Goal: Task Accomplishment & Management: Use online tool/utility

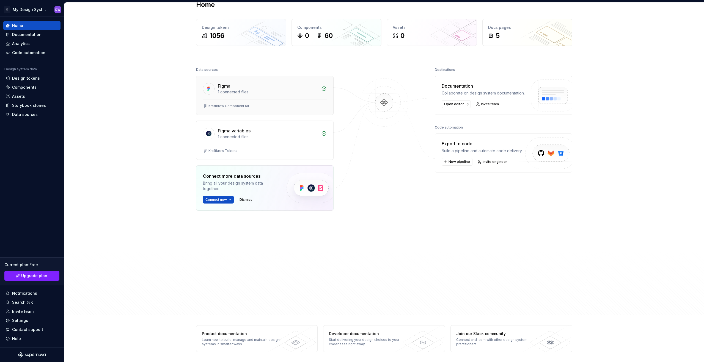
scroll to position [7, 0]
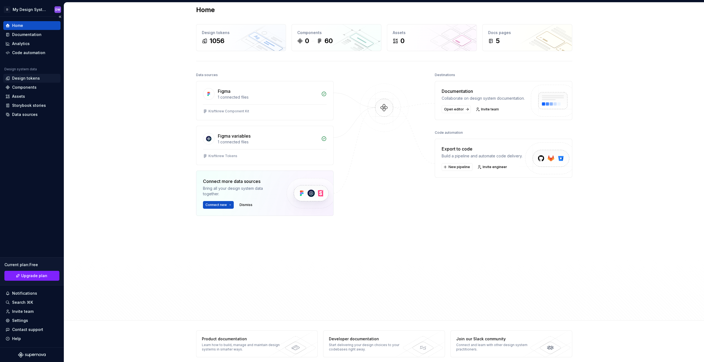
click at [34, 79] on div "Design tokens" at bounding box center [26, 78] width 28 height 5
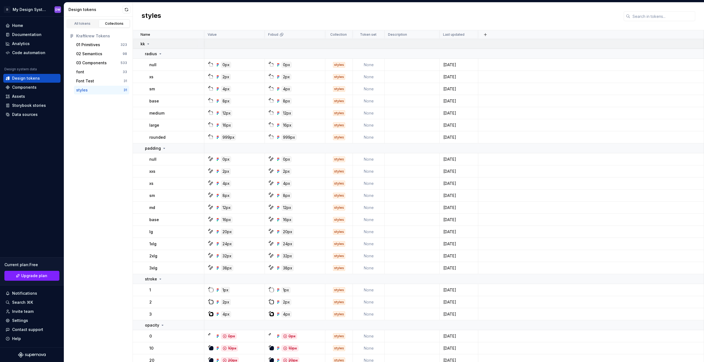
click at [149, 43] on icon at bounding box center [148, 44] width 4 height 4
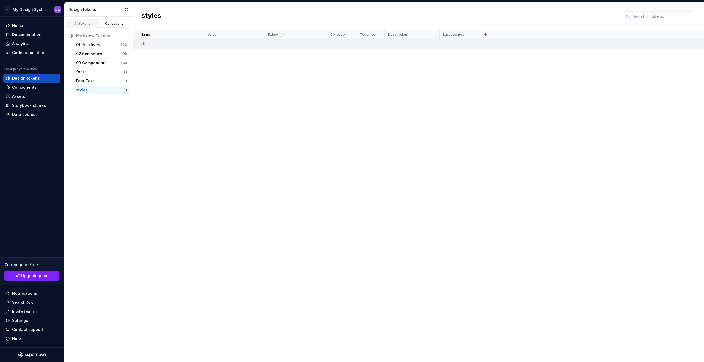
click at [149, 43] on icon at bounding box center [148, 44] width 4 height 4
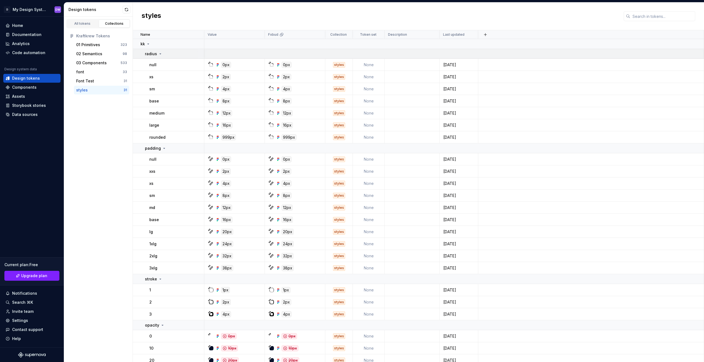
click at [161, 52] on icon at bounding box center [160, 54] width 4 height 4
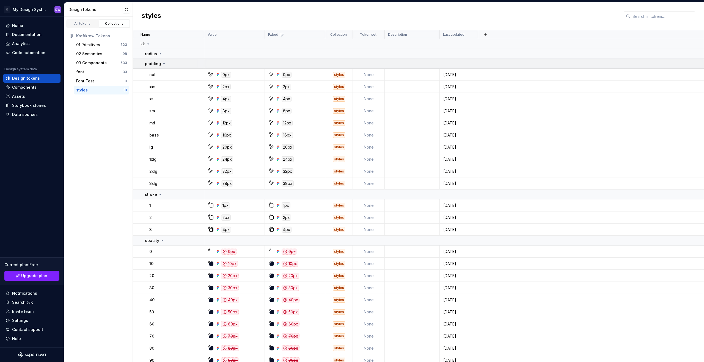
click at [164, 62] on icon at bounding box center [164, 64] width 4 height 4
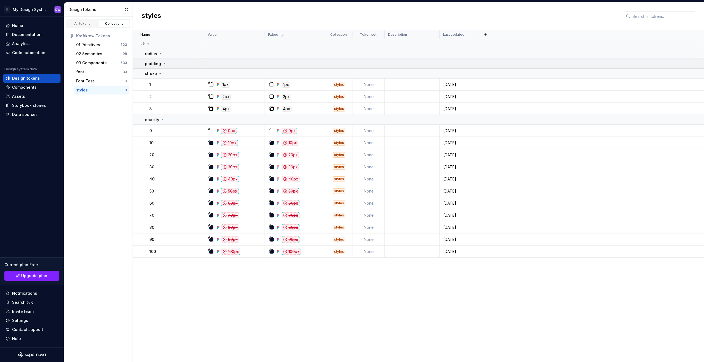
click at [164, 64] on icon at bounding box center [164, 64] width 4 height 4
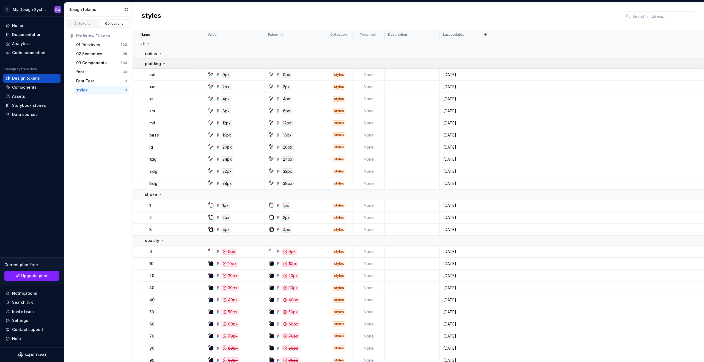
click at [164, 64] on icon at bounding box center [164, 64] width 4 height 4
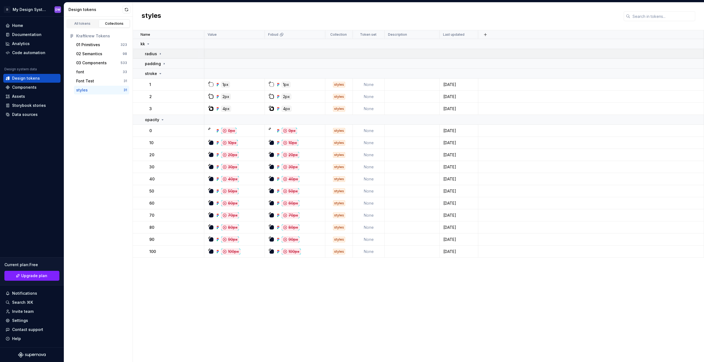
click at [159, 54] on icon at bounding box center [160, 54] width 4 height 4
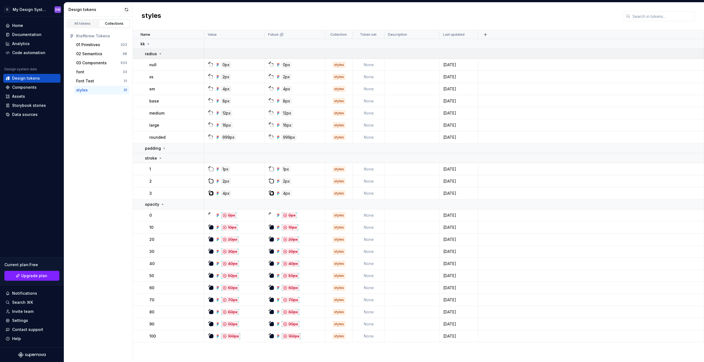
click at [160, 54] on icon at bounding box center [160, 54] width 4 height 4
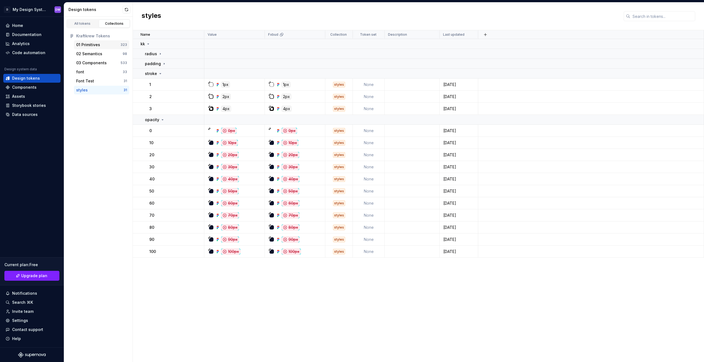
click at [106, 45] on div "01 Primitives" at bounding box center [98, 44] width 44 height 5
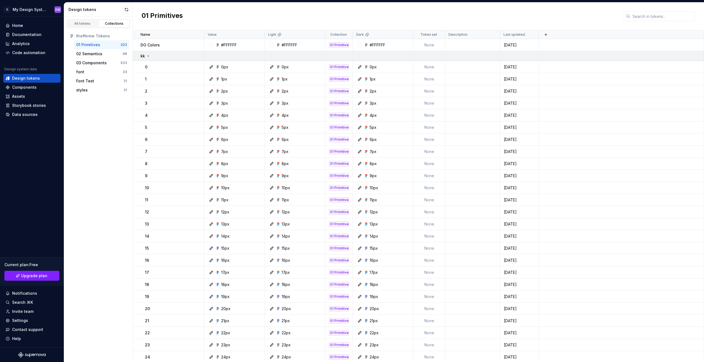
click at [148, 56] on icon at bounding box center [148, 56] width 1 height 1
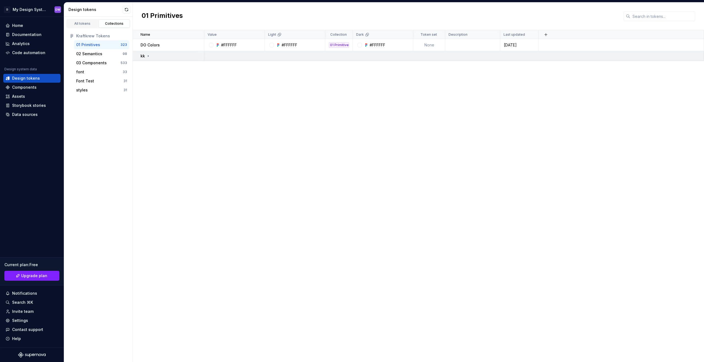
click at [148, 56] on icon at bounding box center [148, 55] width 1 height 1
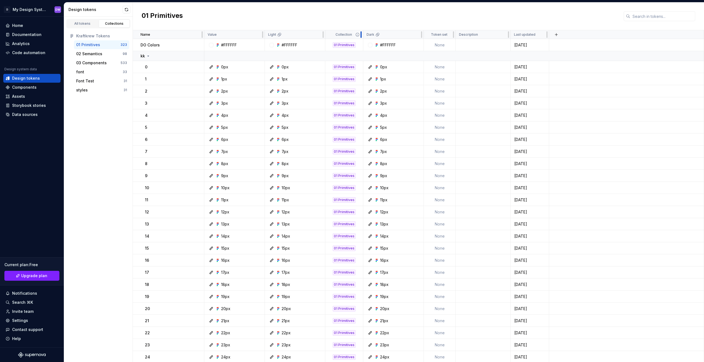
drag, startPoint x: 351, startPoint y: 34, endPoint x: 361, endPoint y: 34, distance: 10.4
click at [361, 34] on div at bounding box center [361, 34] width 4 height 9
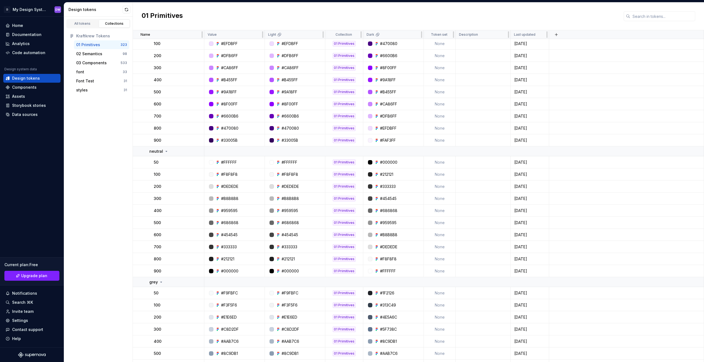
scroll to position [937, 0]
click at [441, 43] on td "None" at bounding box center [440, 43] width 32 height 12
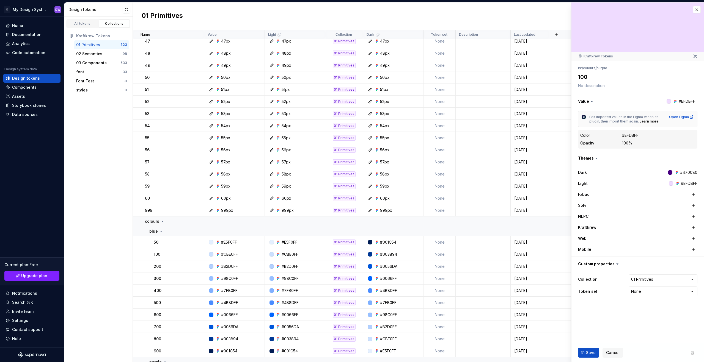
scroll to position [675, 0]
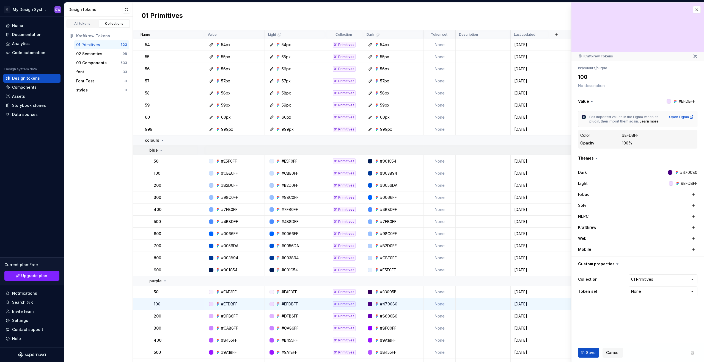
click at [161, 151] on icon at bounding box center [161, 150] width 1 height 1
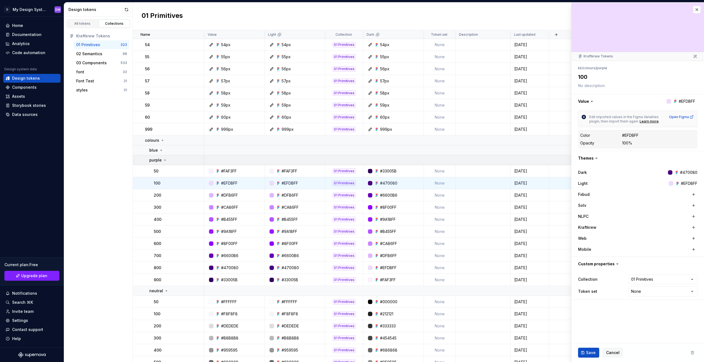
click at [165, 160] on icon at bounding box center [164, 160] width 1 height 1
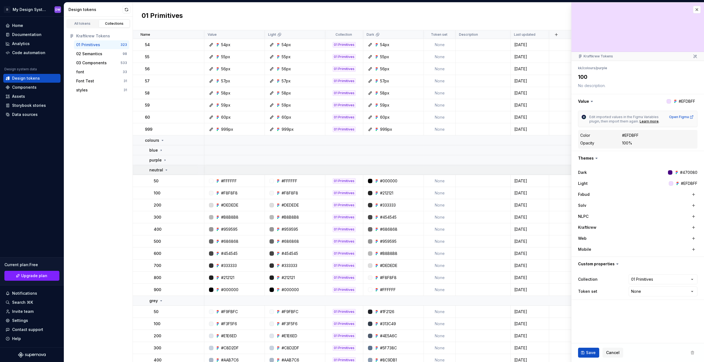
click at [165, 170] on icon at bounding box center [166, 170] width 4 height 4
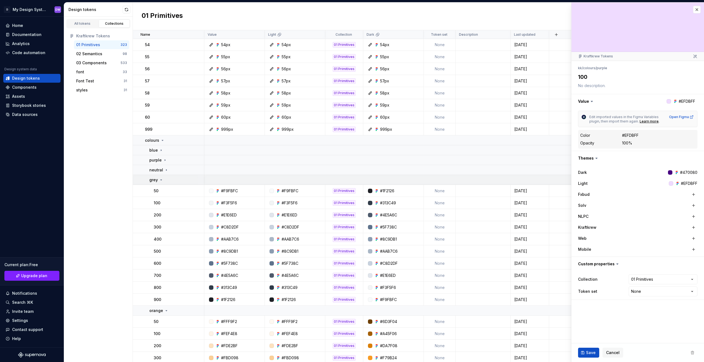
click at [161, 180] on icon at bounding box center [161, 180] width 1 height 1
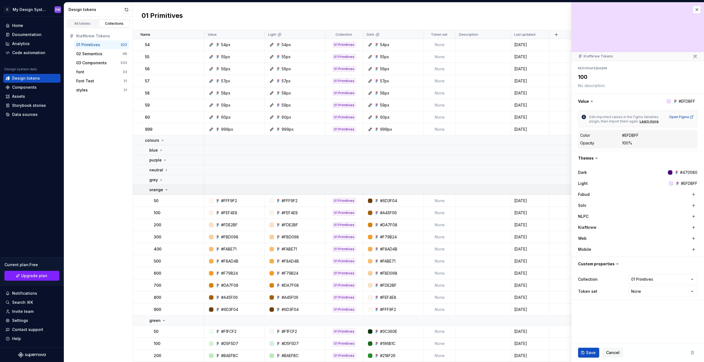
click at [164, 189] on icon at bounding box center [166, 190] width 4 height 4
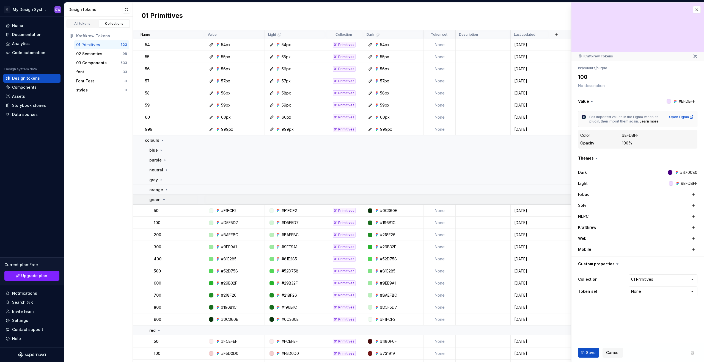
click at [163, 198] on icon at bounding box center [164, 200] width 4 height 4
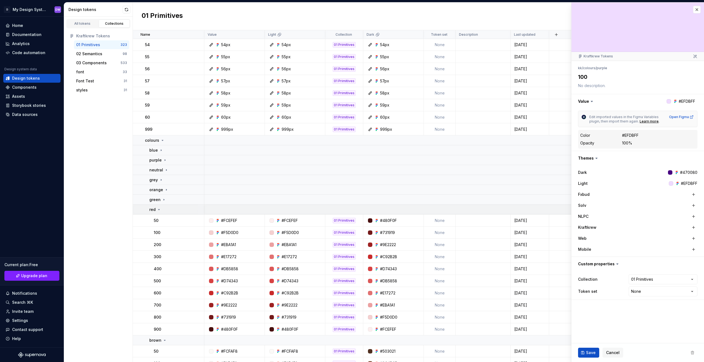
click at [160, 209] on icon at bounding box center [159, 210] width 4 height 4
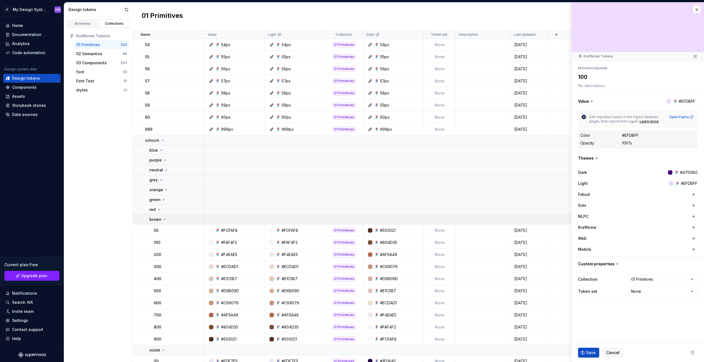
click at [164, 220] on icon at bounding box center [164, 219] width 1 height 1
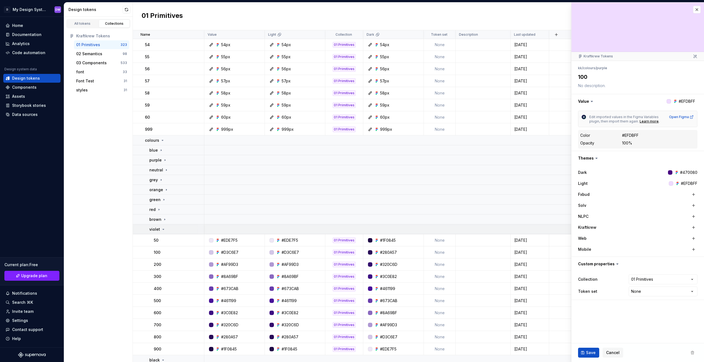
click at [163, 229] on icon at bounding box center [163, 229] width 4 height 4
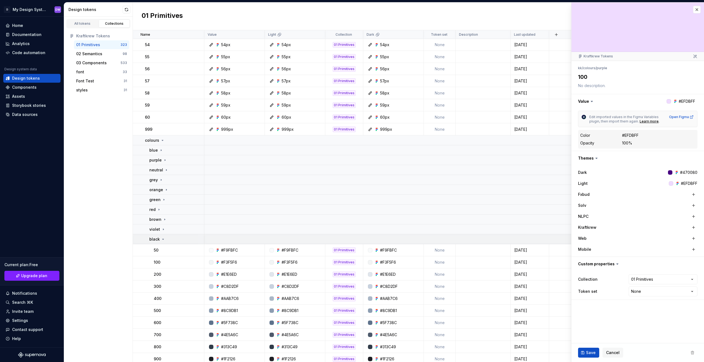
click at [164, 239] on icon at bounding box center [163, 239] width 4 height 4
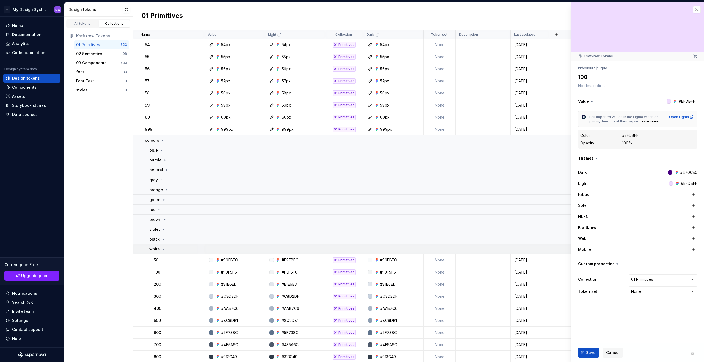
click at [163, 248] on icon at bounding box center [163, 249] width 4 height 4
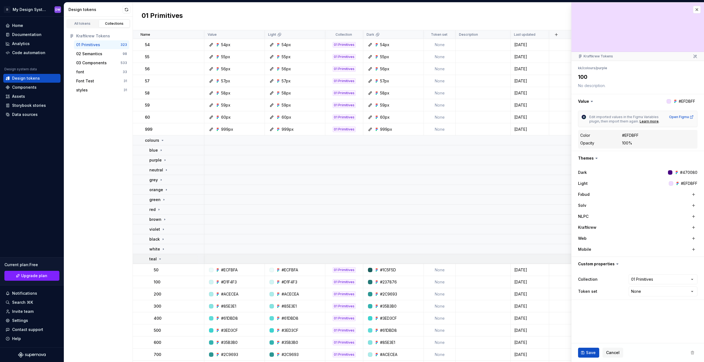
click at [160, 259] on icon at bounding box center [160, 259] width 4 height 4
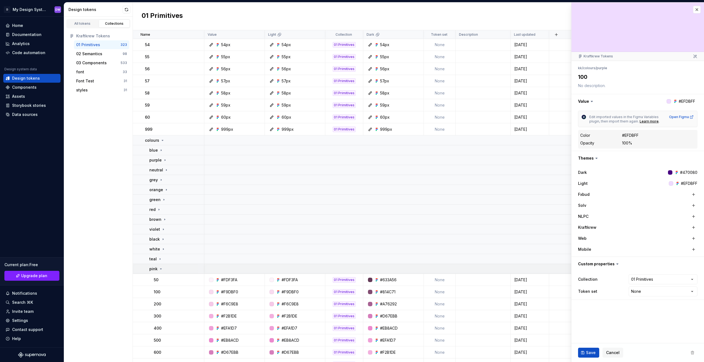
click at [160, 269] on icon at bounding box center [161, 269] width 4 height 4
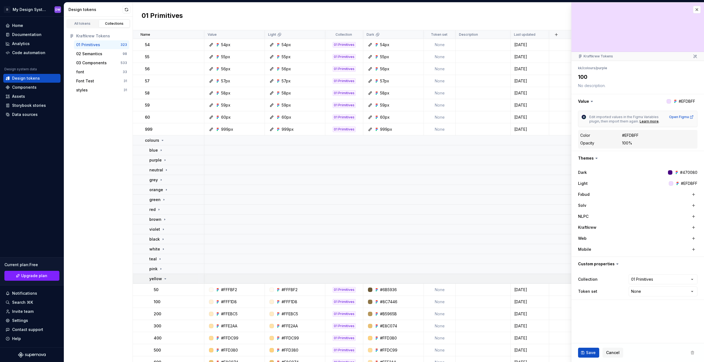
click at [163, 278] on icon at bounding box center [165, 279] width 4 height 4
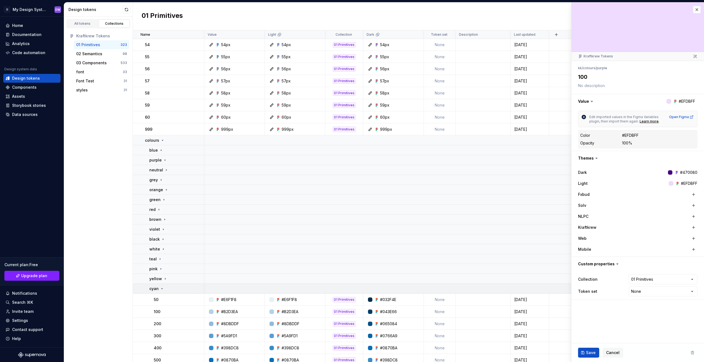
click at [162, 288] on icon at bounding box center [162, 289] width 4 height 4
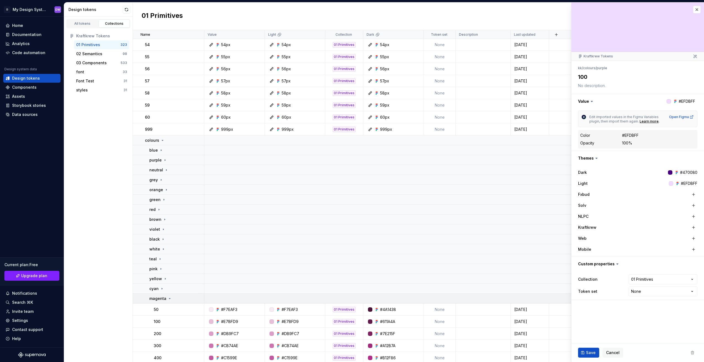
click at [163, 297] on p "magenta" at bounding box center [157, 298] width 17 height 5
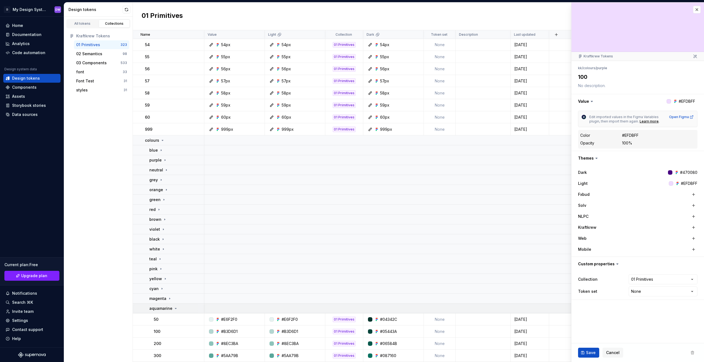
click at [164, 306] on p "aquamarine" at bounding box center [160, 308] width 23 height 5
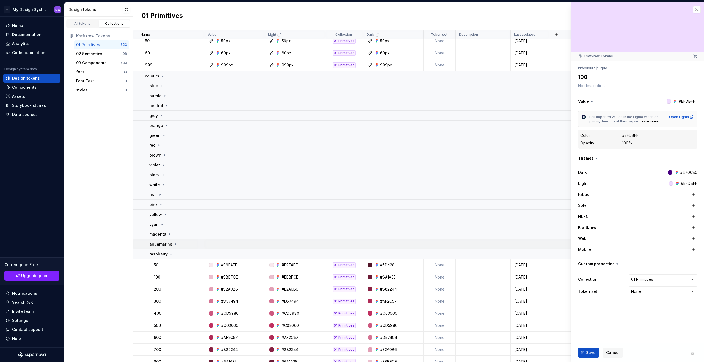
scroll to position [767, 0]
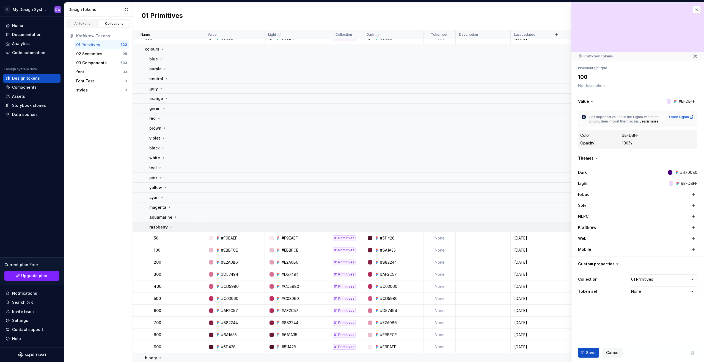
click at [165, 229] on p "raspberry" at bounding box center [158, 227] width 18 height 5
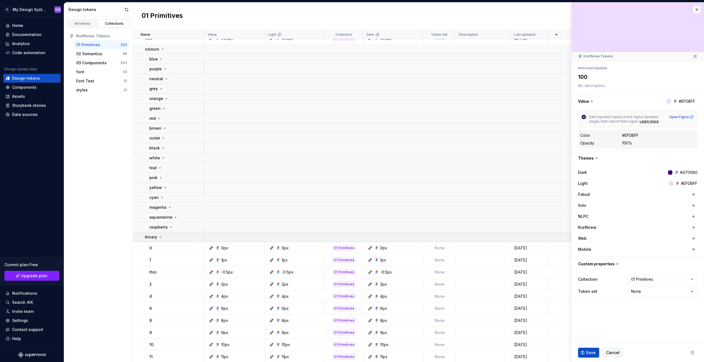
click at [164, 238] on div "binary" at bounding box center [174, 236] width 59 height 5
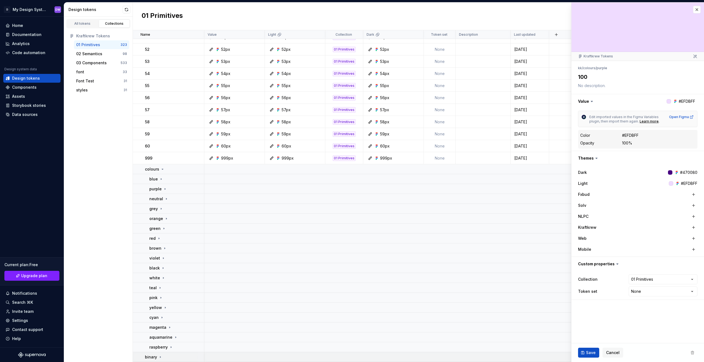
scroll to position [646, 0]
click at [162, 179] on icon at bounding box center [161, 179] width 4 height 4
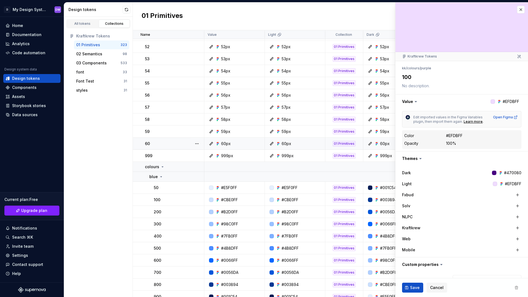
scroll to position [649, 0]
click at [522, 10] on button "button" at bounding box center [521, 10] width 8 height 8
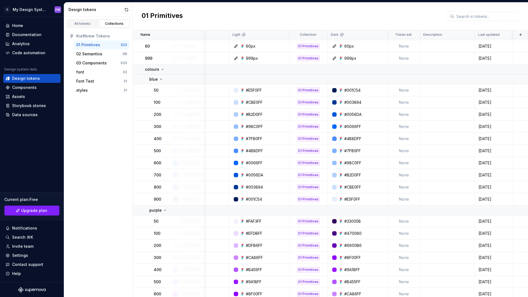
scroll to position [748, 36]
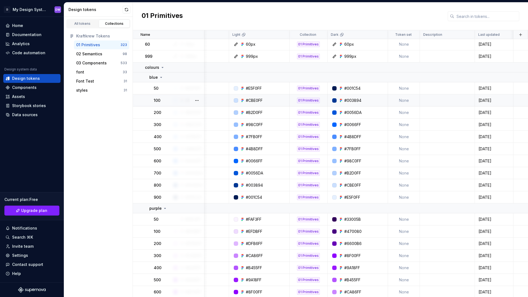
drag, startPoint x: 478, startPoint y: 100, endPoint x: 500, endPoint y: 99, distance: 22.5
click at [500, 99] on div "[DATE]" at bounding box center [494, 100] width 38 height 5
copy div "[DATE]"
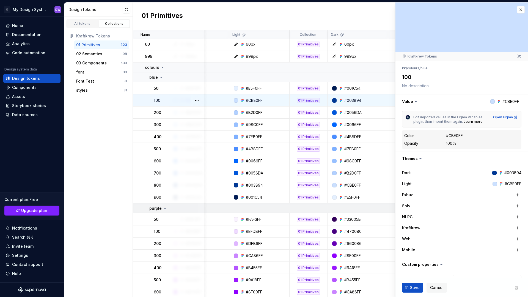
type textarea "*"
click at [521, 10] on button "button" at bounding box center [521, 10] width 8 height 8
